Goal: Information Seeking & Learning: Learn about a topic

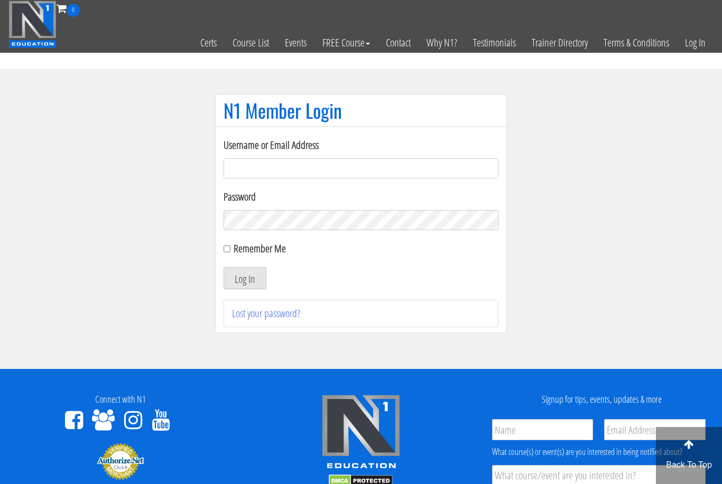
type input "filippo.cirocchi95@gmail.com"
click at [245, 279] on button "Log In" at bounding box center [244, 278] width 43 height 22
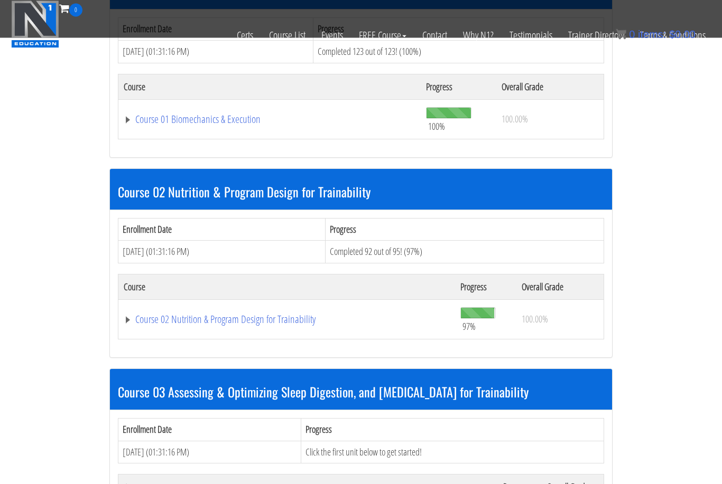
scroll to position [390, 0]
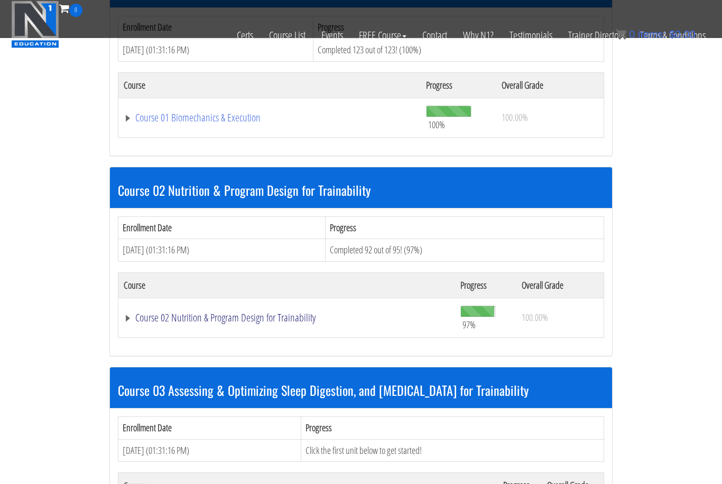
click at [296, 318] on link "Course 02 Nutrition & Program Design for Trainability" at bounding box center [287, 318] width 326 height 11
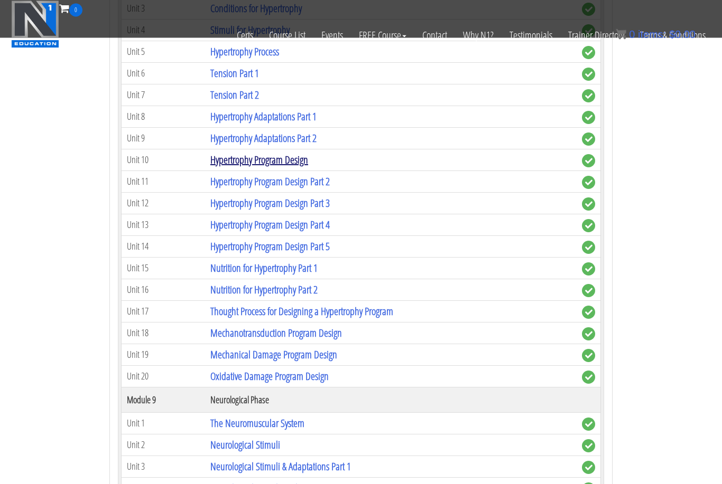
scroll to position [2775, 0]
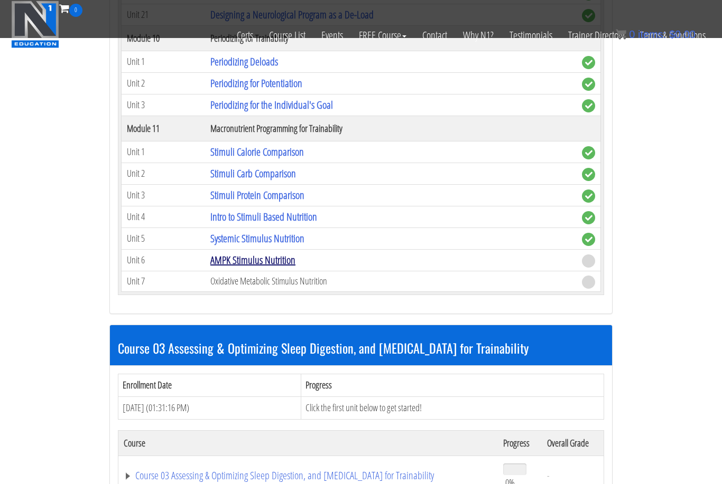
click at [253, 258] on link "AMPK Stimulus Nutrition" at bounding box center [252, 260] width 85 height 14
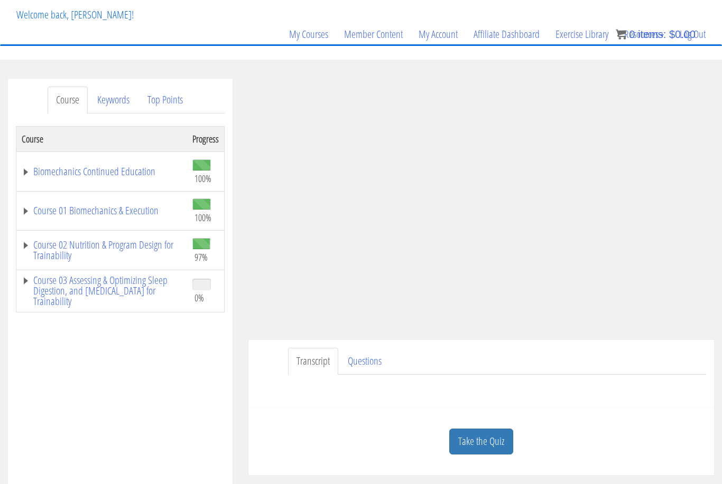
scroll to position [66, 0]
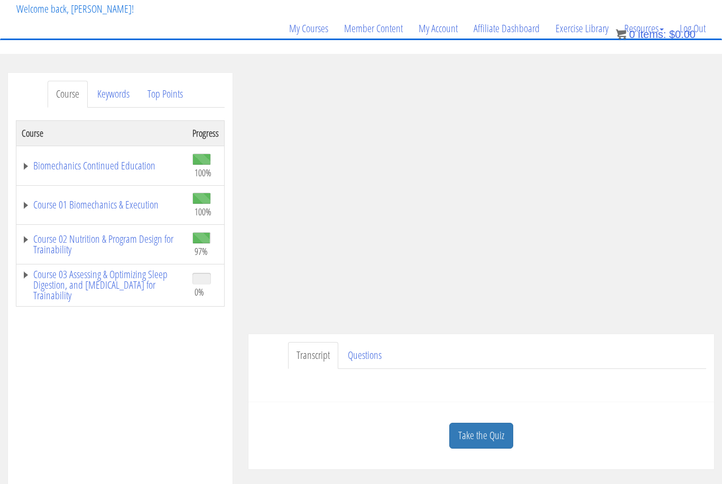
click at [498, 438] on link "Take the Quiz" at bounding box center [481, 436] width 64 height 26
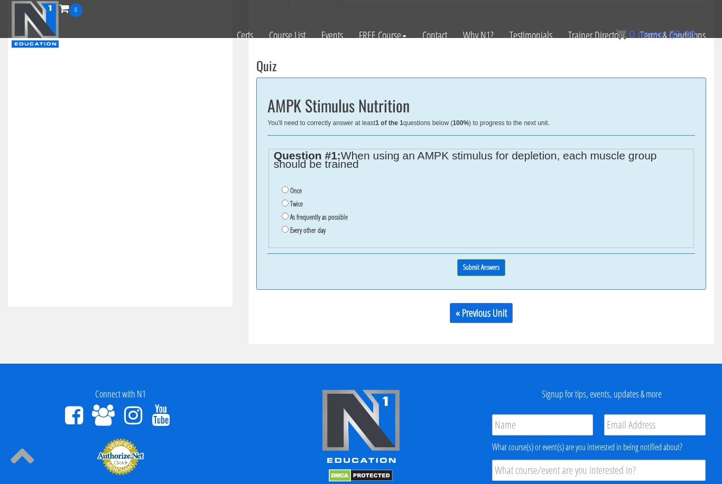
scroll to position [367, 0]
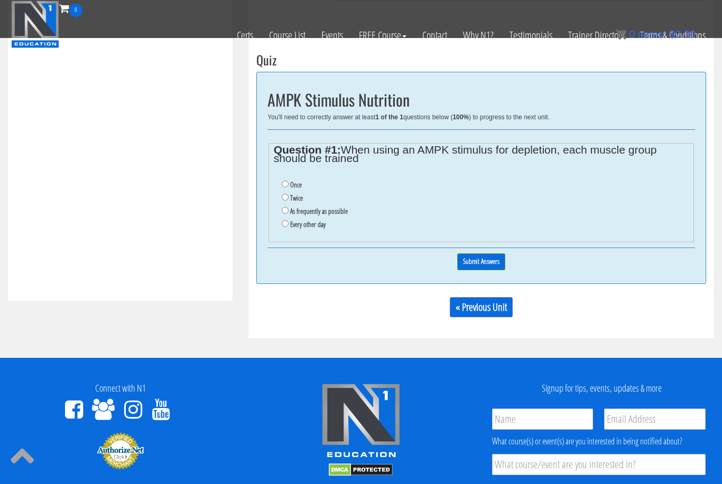
click at [286, 181] on input "Once" at bounding box center [285, 184] width 7 height 7
radio input "true"
click at [467, 265] on input "Submit Answers" at bounding box center [481, 262] width 48 height 16
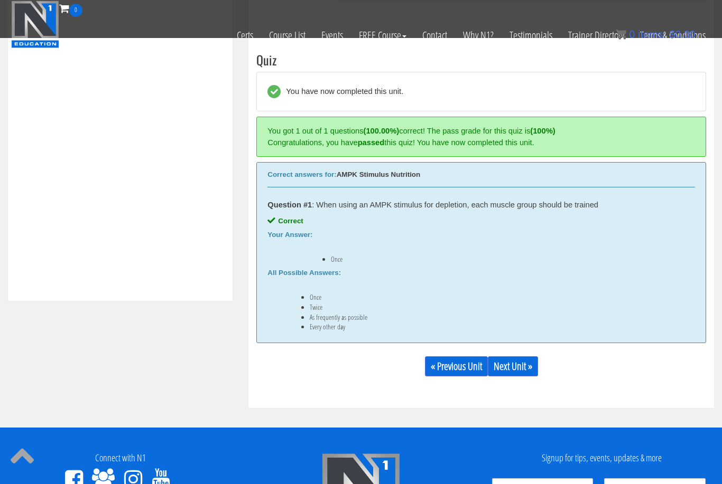
scroll to position [386, 0]
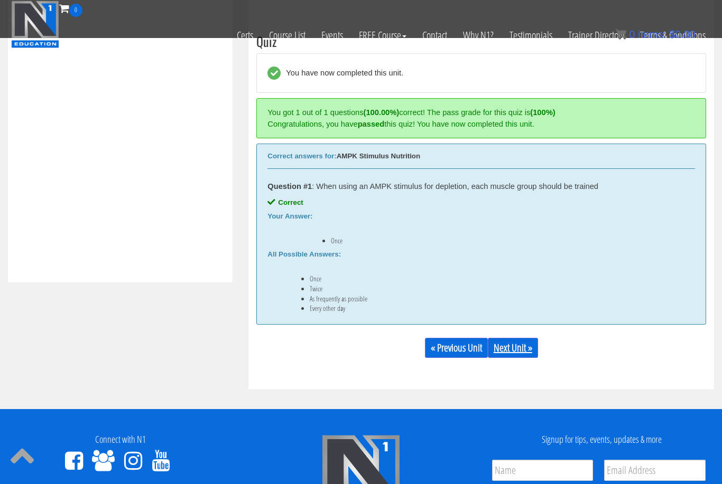
click at [515, 338] on link "Next Unit »" at bounding box center [513, 348] width 50 height 20
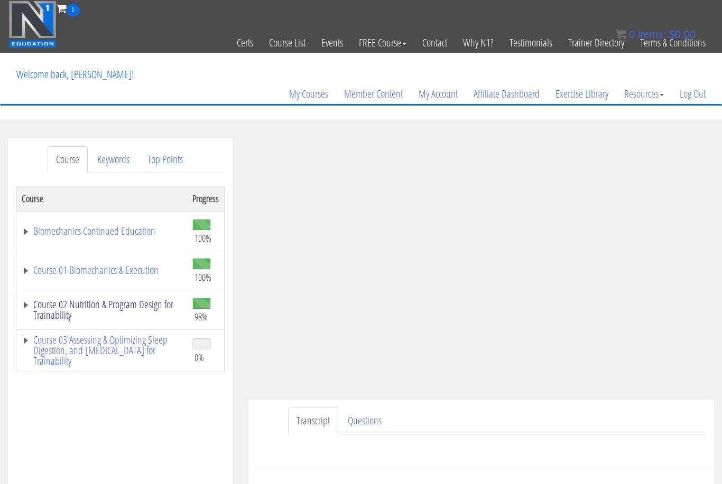
click at [102, 309] on link "Course 02 Nutrition & Program Design for Trainability" at bounding box center [102, 310] width 160 height 21
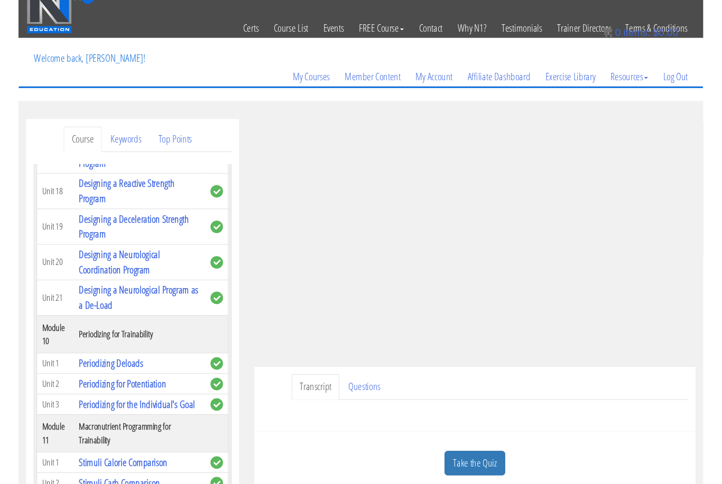
scroll to position [100, 0]
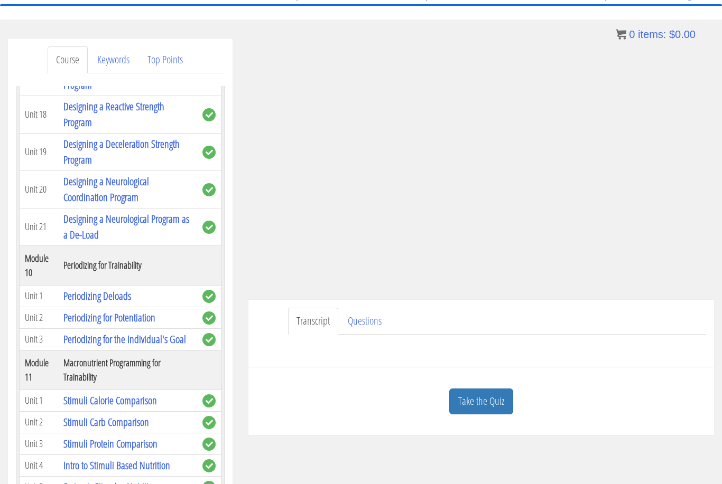
click at [478, 413] on link "Take the Quiz" at bounding box center [481, 402] width 64 height 26
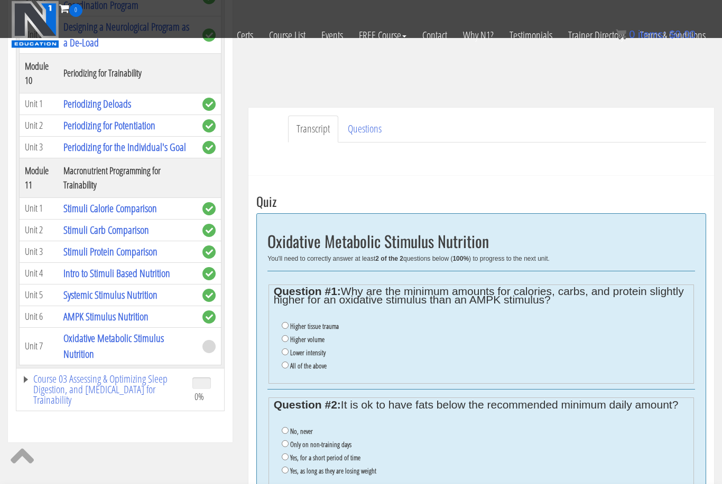
scroll to position [254, 0]
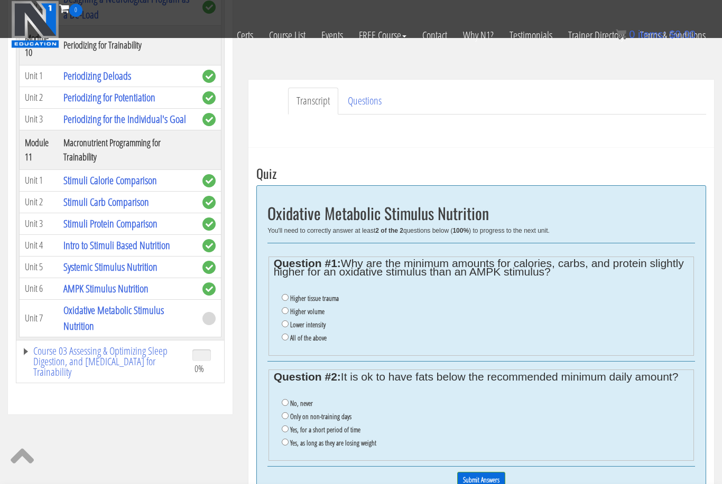
click at [312, 313] on label "Higher volume" at bounding box center [307, 311] width 34 height 8
click at [288, 313] on input "Higher volume" at bounding box center [285, 310] width 7 height 7
radio input "true"
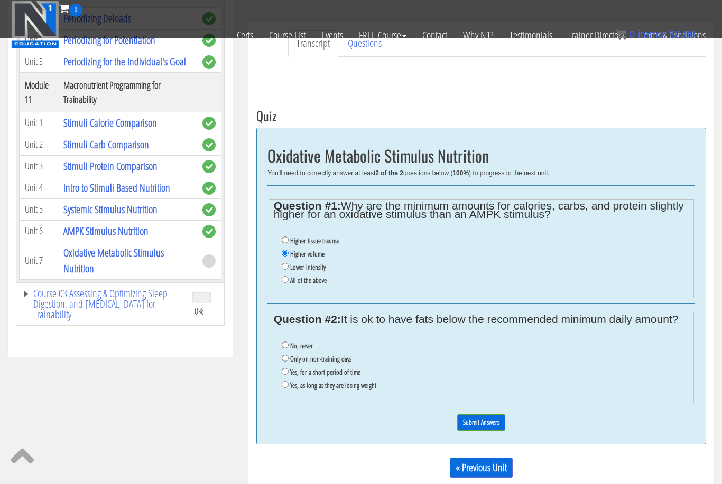
scroll to position [312, 0]
click at [355, 376] on label "Yes, for a short period of time" at bounding box center [325, 372] width 70 height 8
click at [288, 375] on input "Yes, for a short period of time" at bounding box center [285, 371] width 7 height 7
radio input "true"
click at [480, 431] on input "Submit Answers" at bounding box center [481, 422] width 48 height 16
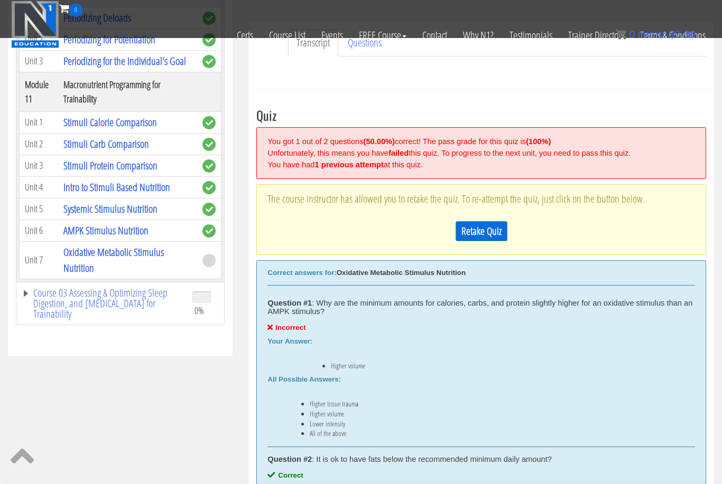
scroll to position [386, 0]
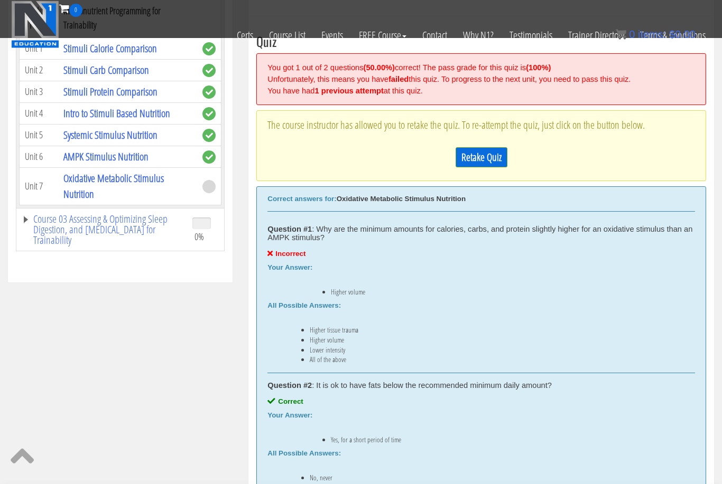
click at [474, 160] on link "Retake Quiz" at bounding box center [481, 157] width 52 height 20
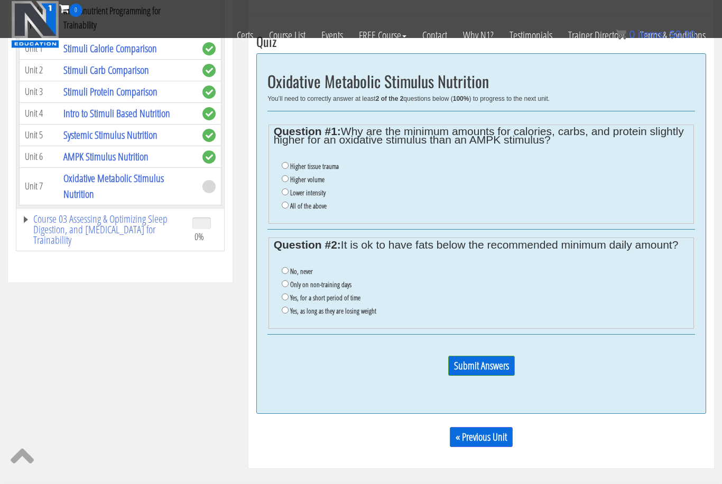
click at [288, 304] on li "Yes, for a short period of time" at bounding box center [485, 298] width 407 height 13
click at [286, 299] on input "Yes, for a short period of time" at bounding box center [285, 297] width 7 height 7
radio input "true"
click at [307, 208] on label "All of the above" at bounding box center [308, 206] width 36 height 8
click at [288, 208] on input "All of the above" at bounding box center [285, 205] width 7 height 7
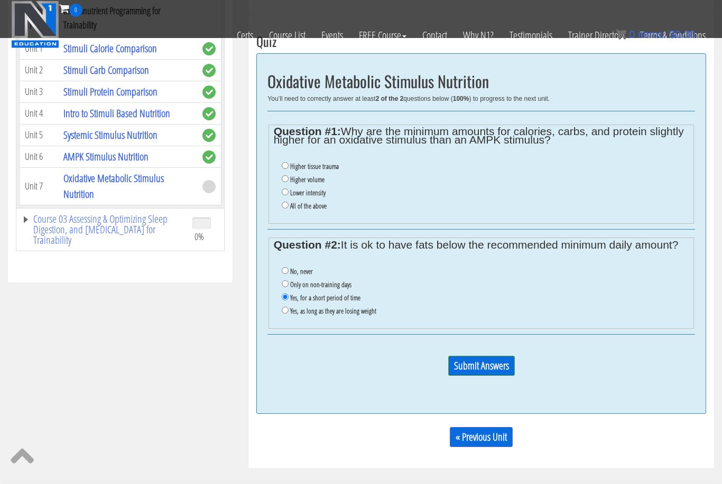
radio input "true"
click at [492, 374] on input "Submit Answers" at bounding box center [481, 366] width 67 height 20
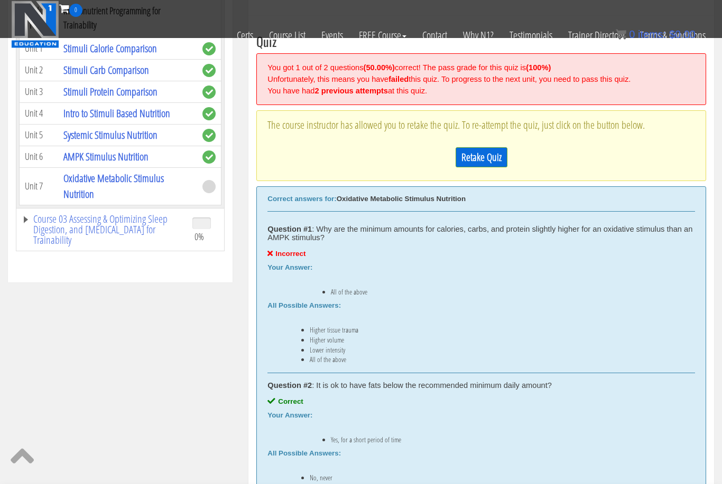
click at [484, 153] on link "Retake Quiz" at bounding box center [481, 157] width 52 height 20
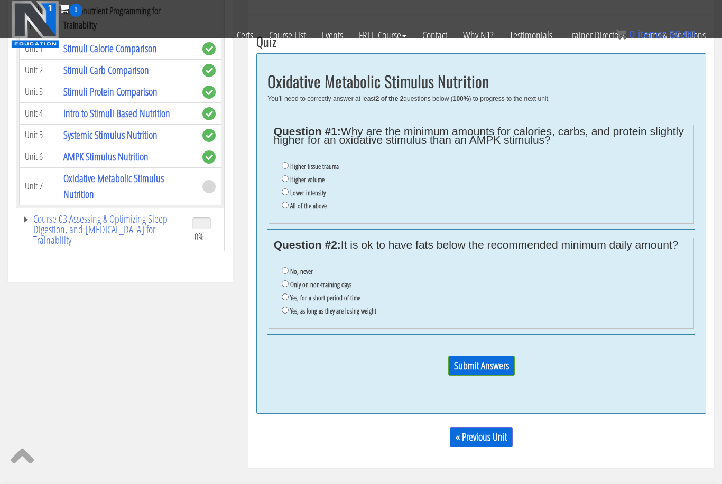
click at [328, 165] on label "Higher tissue trauma" at bounding box center [314, 166] width 49 height 8
click at [288, 165] on input "Higher tissue trauma" at bounding box center [285, 165] width 7 height 7
radio input "true"
click at [321, 301] on label "Yes, for a short period of time" at bounding box center [325, 298] width 70 height 8
click at [288, 301] on input "Yes, for a short period of time" at bounding box center [285, 297] width 7 height 7
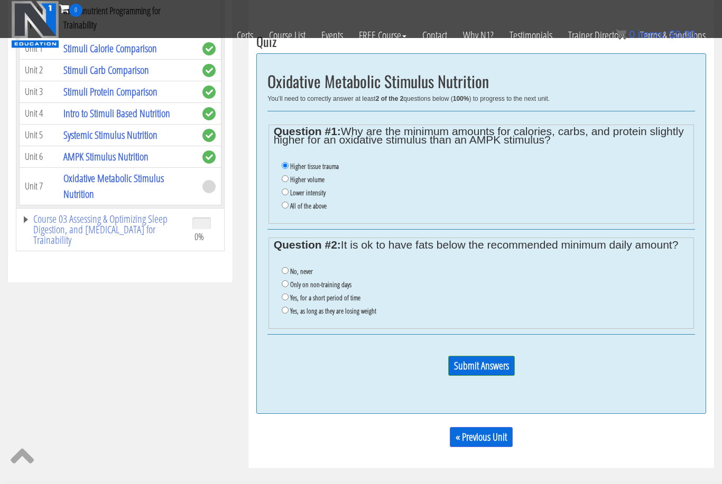
radio input "true"
click at [477, 376] on input "Submit Answers" at bounding box center [481, 366] width 67 height 20
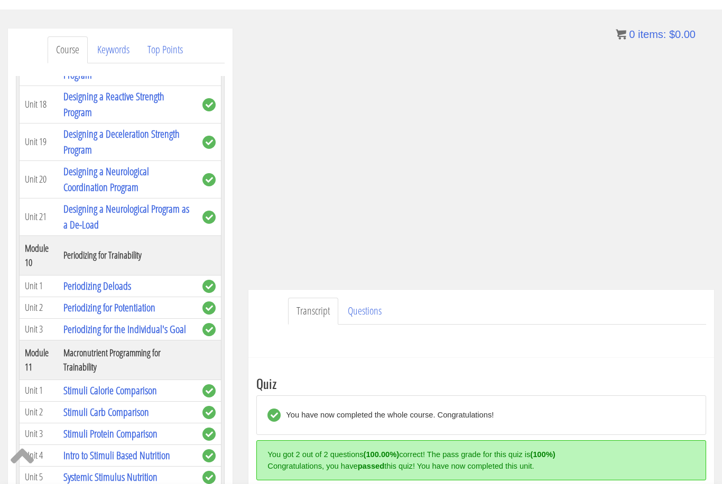
scroll to position [0, 0]
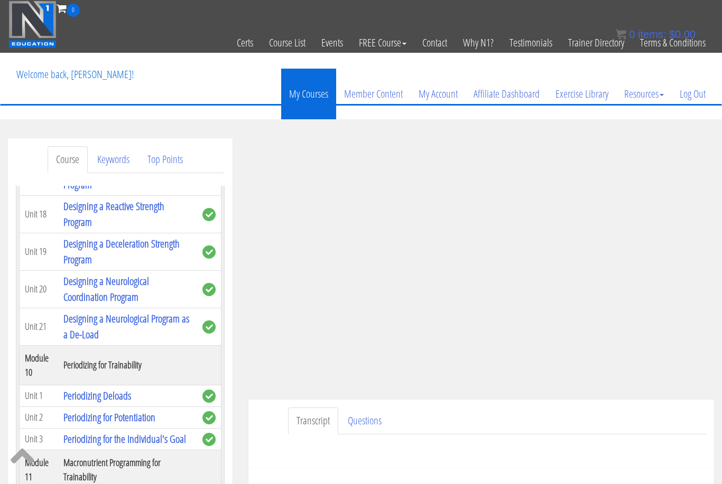
click at [311, 98] on link "My Courses" at bounding box center [308, 94] width 55 height 51
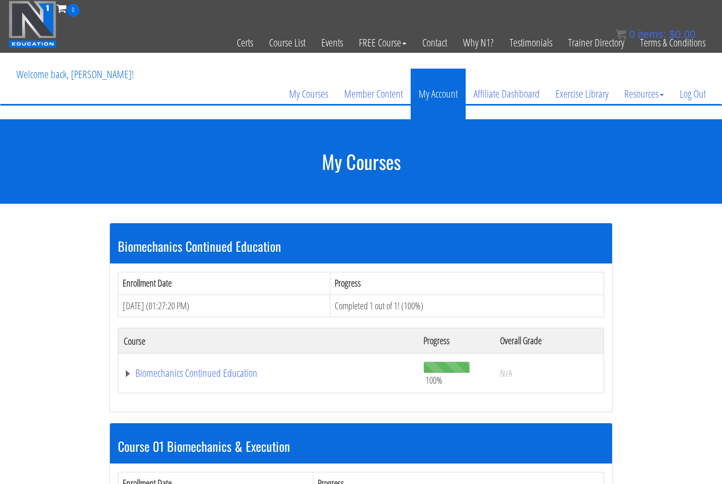
click at [434, 99] on link "My Account" at bounding box center [438, 94] width 55 height 51
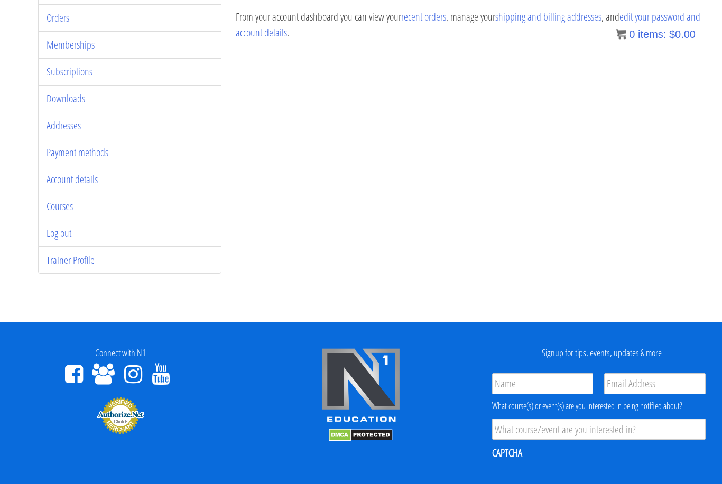
scroll to position [180, 0]
click at [87, 263] on link "Trainer Profile" at bounding box center [70, 260] width 48 height 14
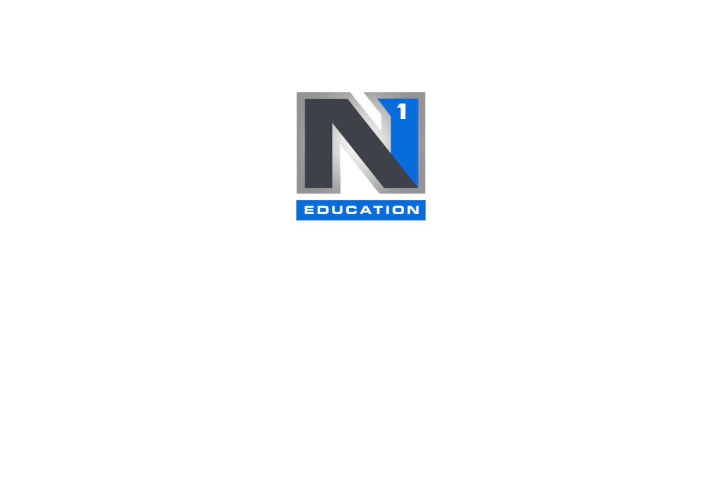
select select
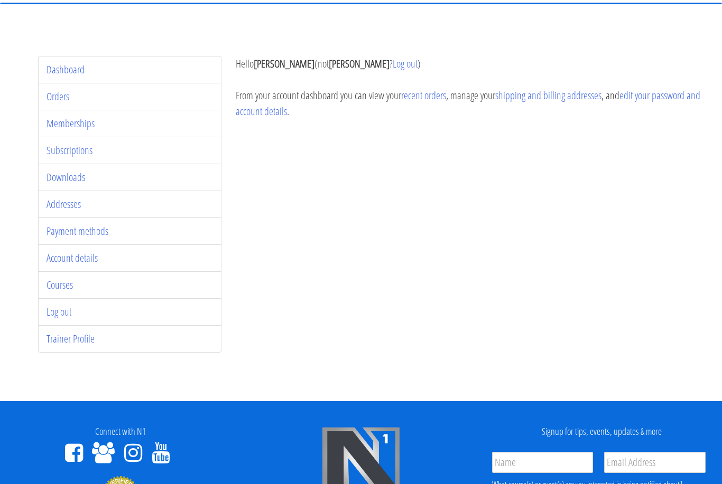
scroll to position [100, 0]
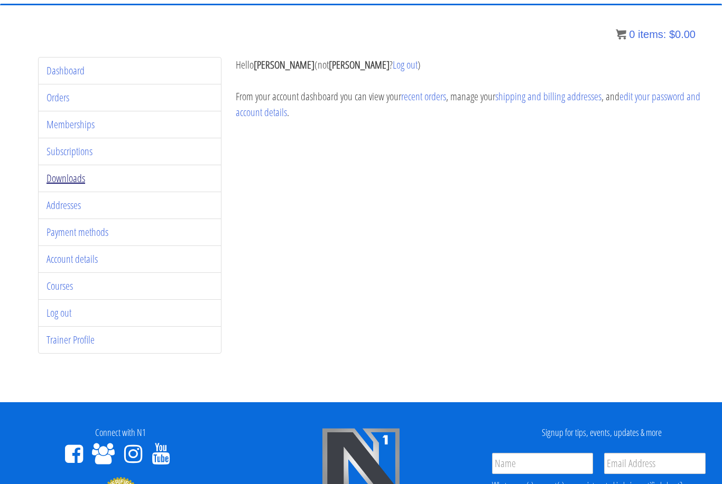
click at [66, 181] on link "Downloads" at bounding box center [65, 178] width 39 height 14
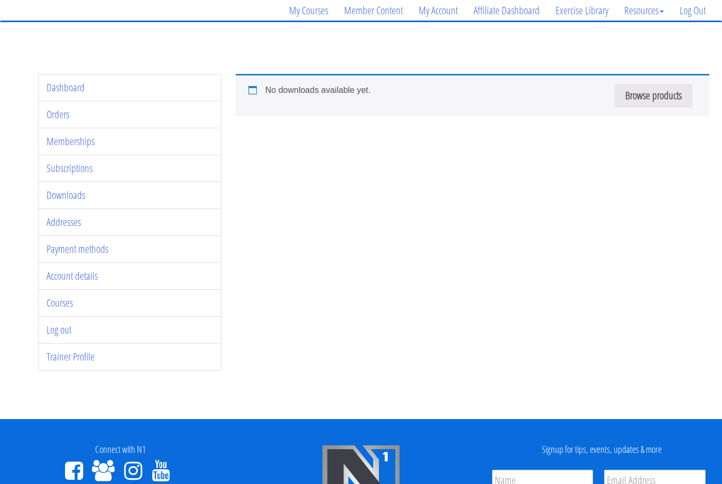
scroll to position [83, 0]
click at [77, 171] on link "Subscriptions" at bounding box center [69, 168] width 46 height 14
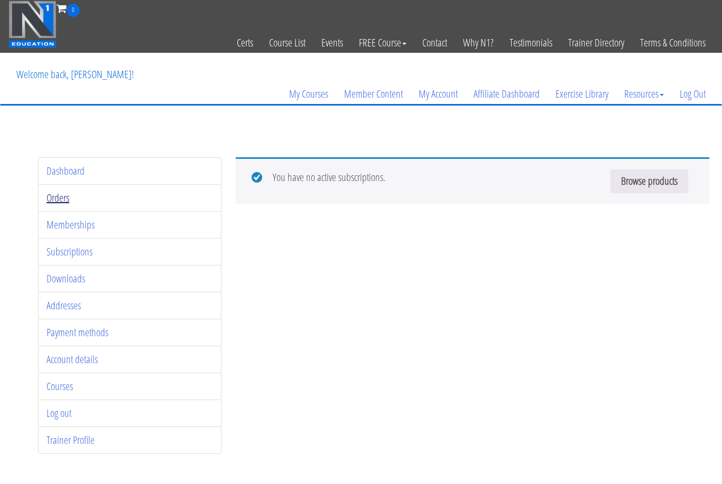
click at [62, 201] on link "Orders" at bounding box center [57, 198] width 23 height 14
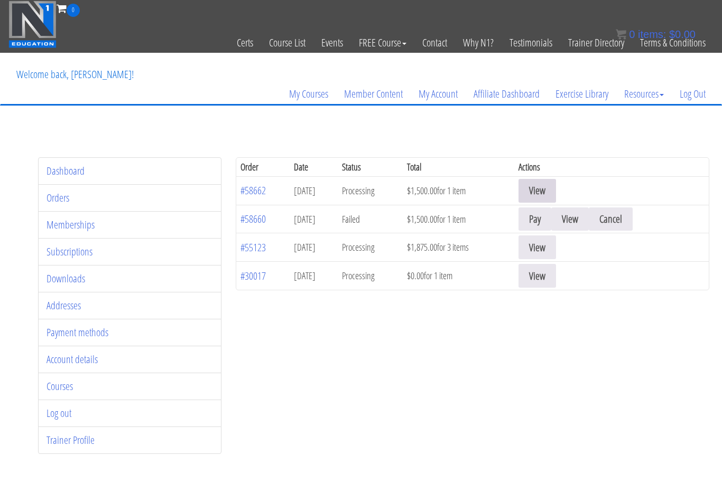
click at [548, 191] on link "View" at bounding box center [537, 191] width 38 height 24
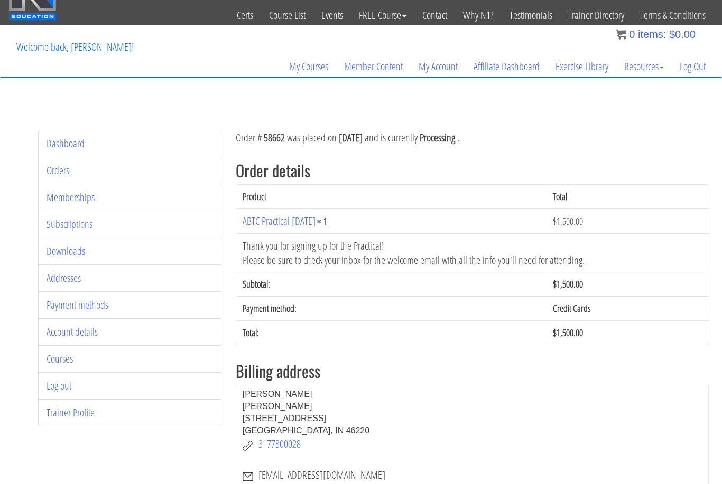
scroll to position [27, 0]
click at [67, 200] on link "Memberships" at bounding box center [70, 198] width 48 height 14
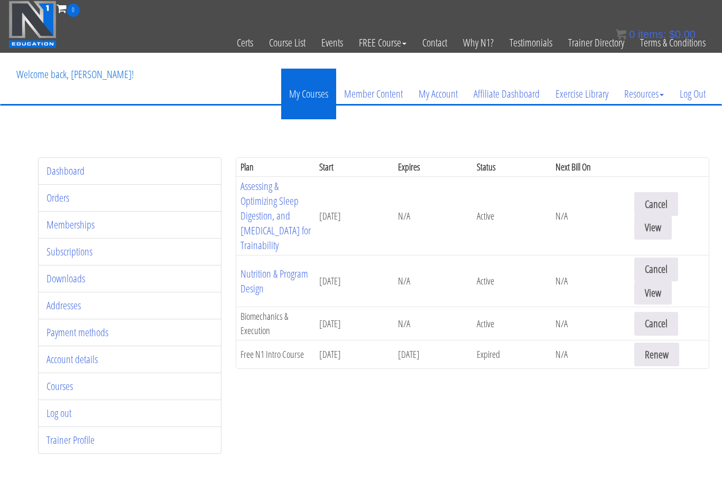
click at [320, 92] on link "My Courses" at bounding box center [308, 94] width 55 height 51
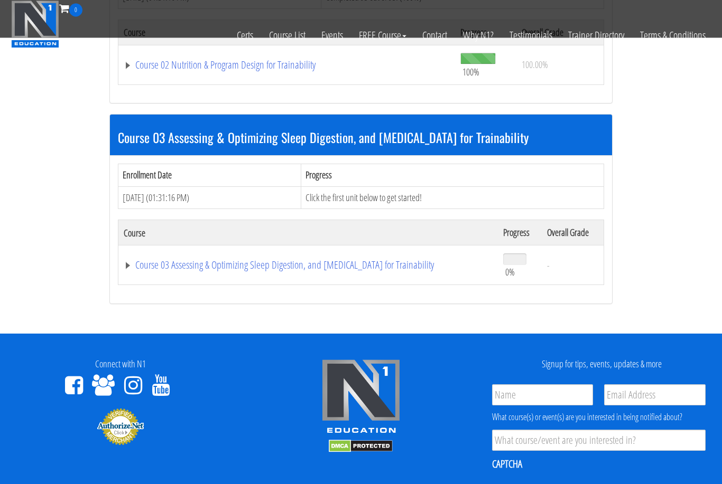
scroll to position [624, 0]
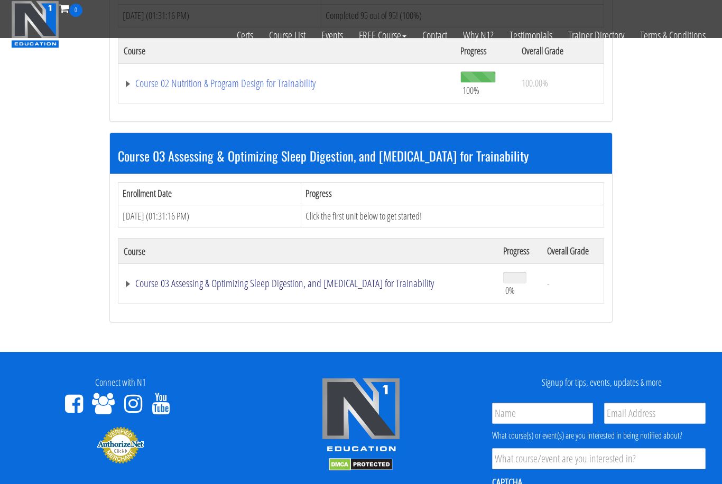
click at [289, 281] on link "Course 03 Assessing & Optimizing Sleep Digestion, and [MEDICAL_DATA] for Traina…" at bounding box center [308, 283] width 369 height 11
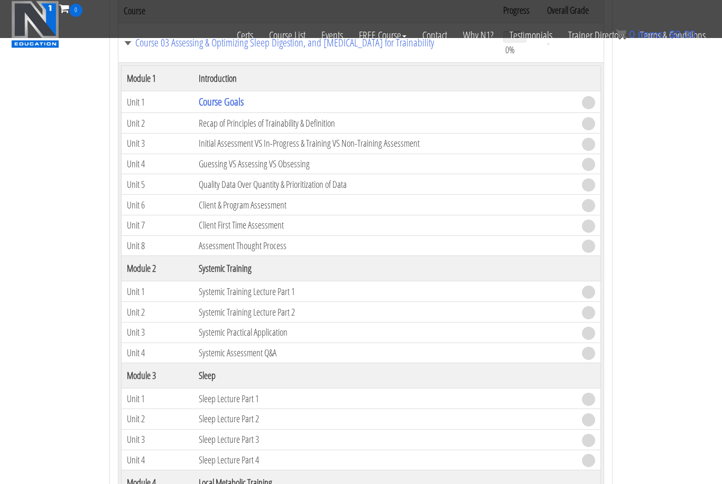
scroll to position [752, 0]
